Goal: Check status: Check status

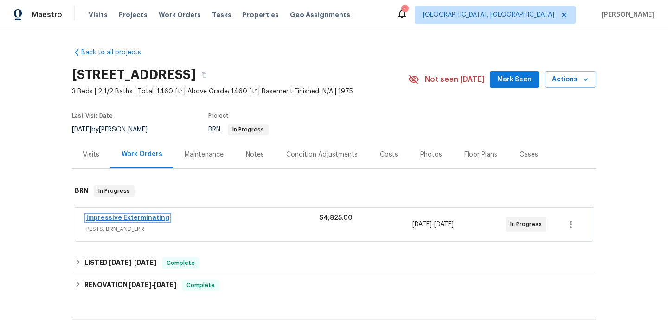
click at [160, 215] on link "Impressive Exterminating" at bounding box center [127, 217] width 83 height 6
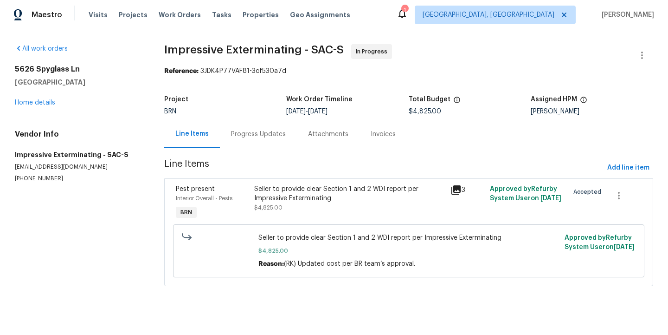
click at [458, 191] on icon at bounding box center [456, 189] width 11 height 11
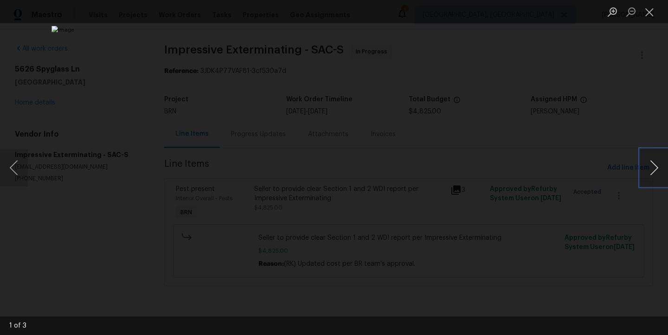
click at [655, 165] on button "Next image" at bounding box center [654, 167] width 28 height 37
click at [654, 165] on button "Next image" at bounding box center [654, 167] width 28 height 37
click at [656, 17] on button "Close lightbox" at bounding box center [649, 12] width 19 height 16
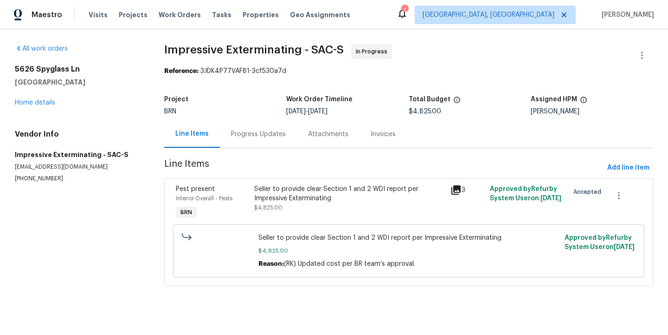
click at [262, 130] on div "Progress Updates" at bounding box center [258, 133] width 55 height 9
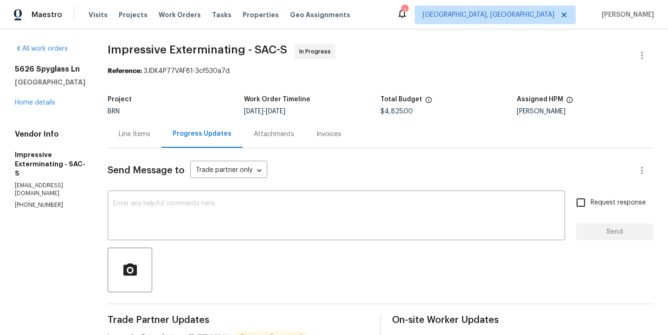
click at [287, 135] on div "Attachments" at bounding box center [274, 133] width 40 height 9
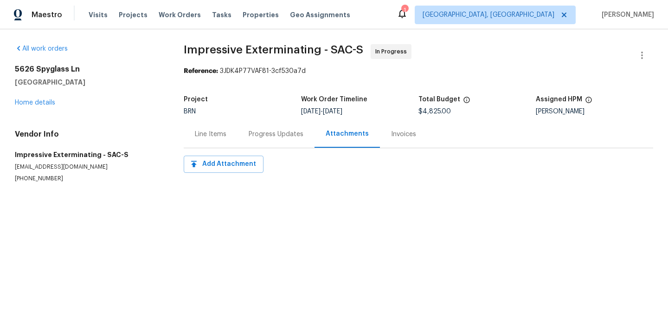
click at [391, 134] on div "Invoices" at bounding box center [403, 133] width 25 height 9
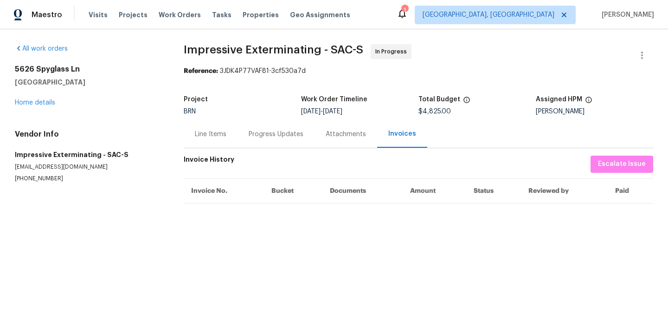
click at [212, 132] on div "Line Items" at bounding box center [211, 133] width 32 height 9
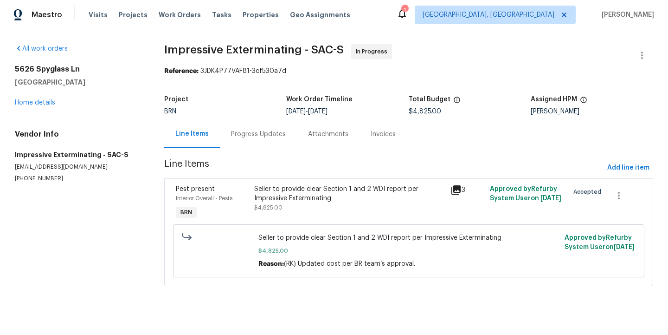
click at [454, 191] on icon at bounding box center [455, 189] width 9 height 9
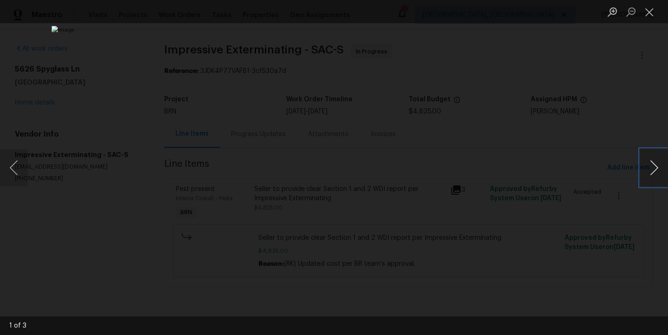
click at [653, 163] on button "Next image" at bounding box center [654, 167] width 28 height 37
click at [652, 13] on button "Close lightbox" at bounding box center [649, 12] width 19 height 16
